Goal: Book appointment/travel/reservation

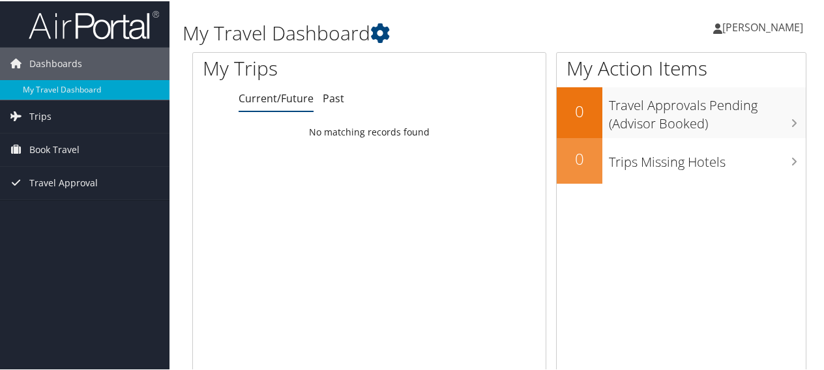
click at [40, 147] on span "Book Travel" at bounding box center [54, 148] width 50 height 33
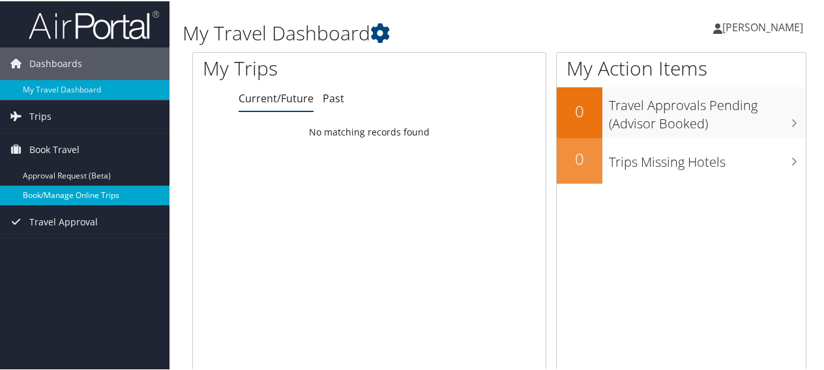
click at [56, 196] on link "Book/Manage Online Trips" at bounding box center [84, 194] width 169 height 20
